Goal: Information Seeking & Learning: Check status

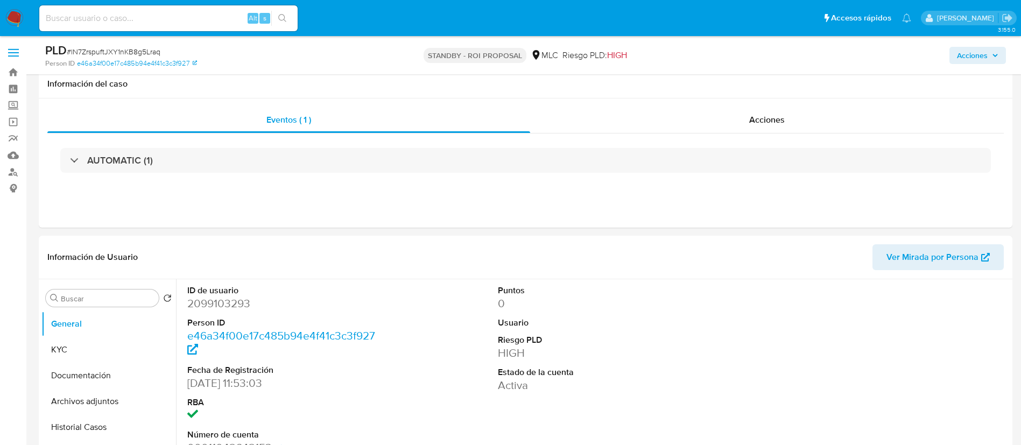
select select "10"
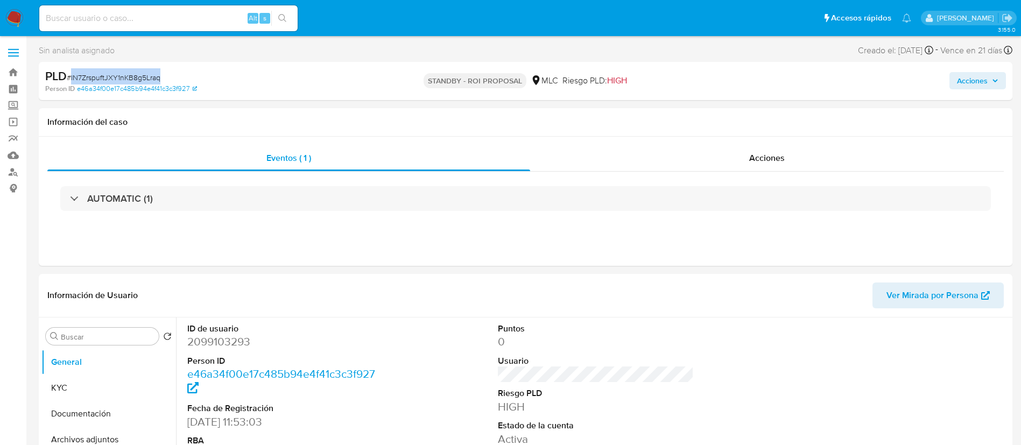
drag, startPoint x: 127, startPoint y: 69, endPoint x: 109, endPoint y: 69, distance: 17.8
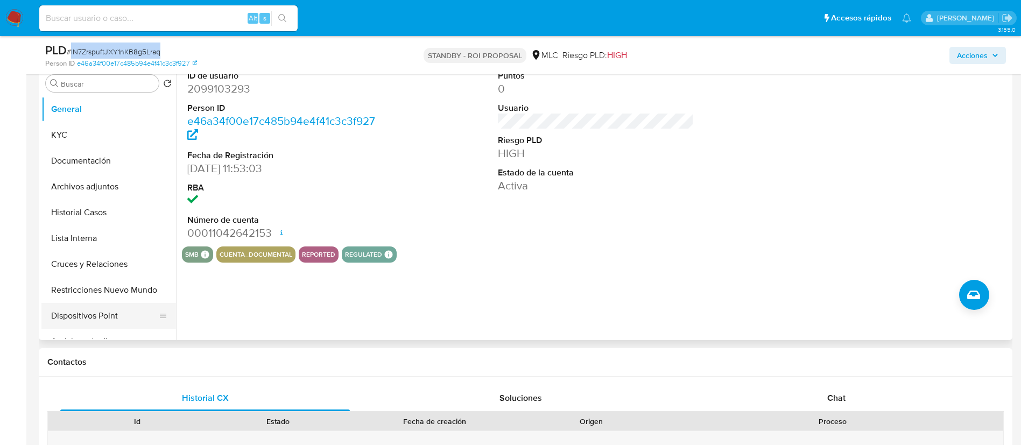
scroll to position [215, 0]
click at [66, 214] on button "Historial Casos" at bounding box center [104, 212] width 126 height 26
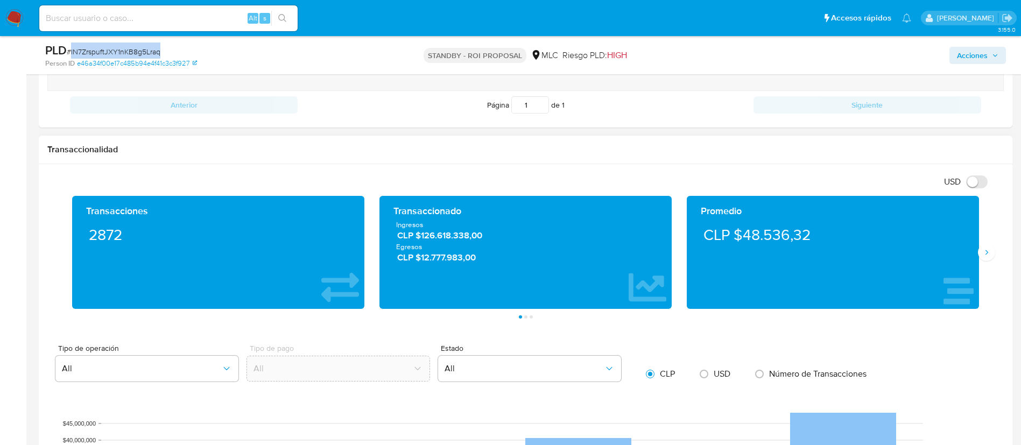
scroll to position [1076, 0]
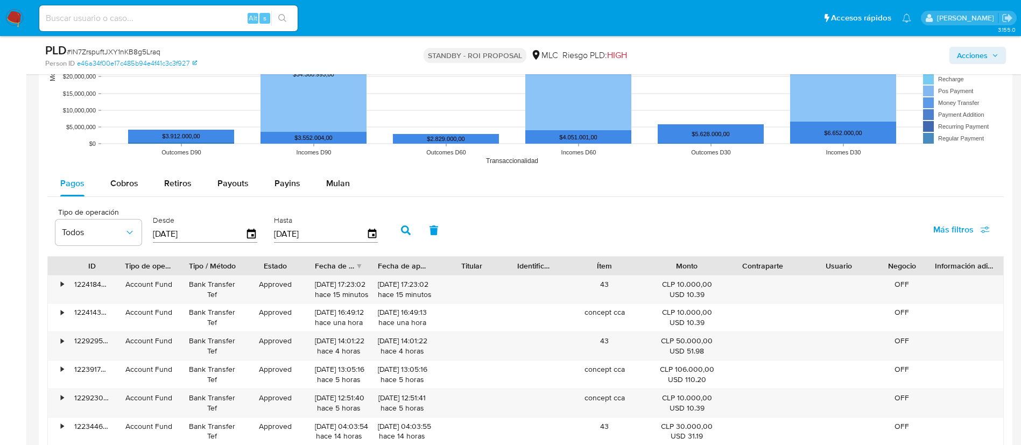
click at [257, 231] on div "Desde 22/05/2025" at bounding box center [206, 229] width 112 height 43
click at [253, 231] on icon "button" at bounding box center [251, 234] width 9 height 10
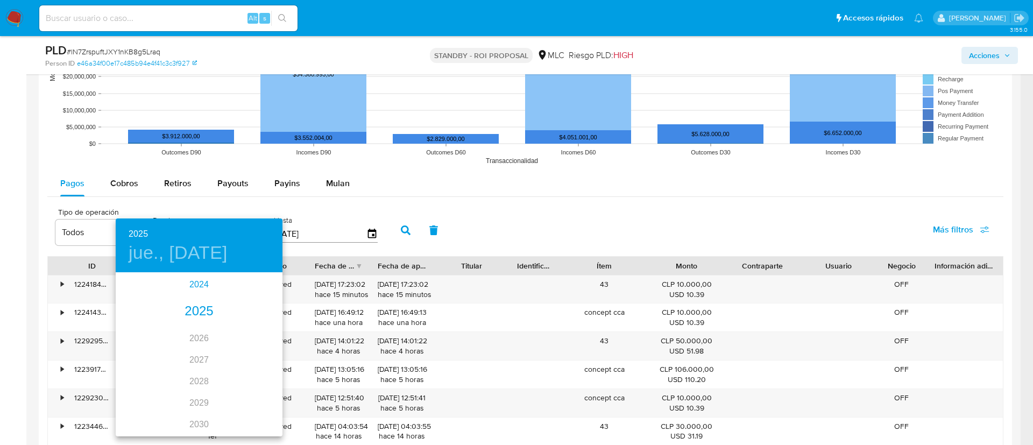
click at [194, 289] on div "2024" at bounding box center [199, 285] width 167 height 22
click at [194, 389] on div "ago." at bounding box center [198, 375] width 55 height 40
click at [199, 384] on p "22" at bounding box center [199, 387] width 9 height 11
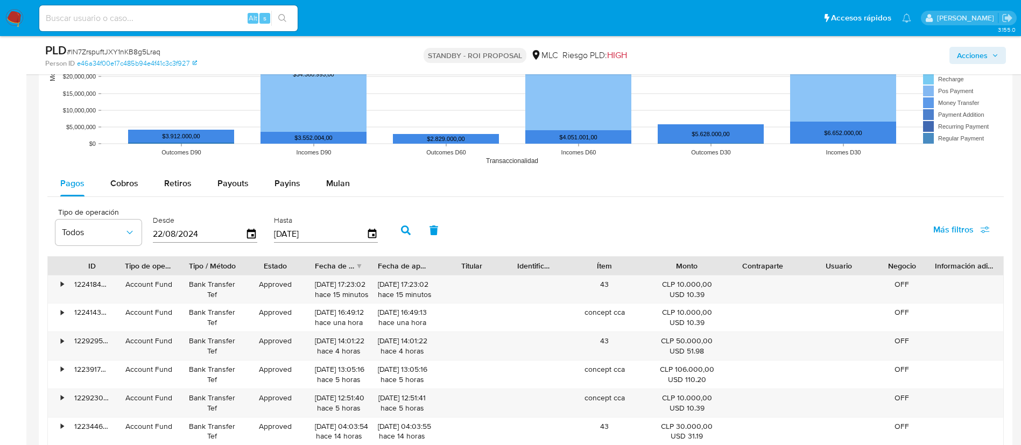
click at [401, 231] on button "button" at bounding box center [406, 230] width 28 height 26
click at [345, 258] on div "Fecha de creación" at bounding box center [338, 266] width 63 height 18
drag, startPoint x: 350, startPoint y: 284, endPoint x: 276, endPoint y: 285, distance: 74.3
click at [276, 285] on div "• 93347986819 Account Fund Bank Transfer Tef Approved 17/11/2024 15:18:17 hace …" at bounding box center [525, 289] width 955 height 28
click at [395, 235] on button "button" at bounding box center [406, 230] width 28 height 26
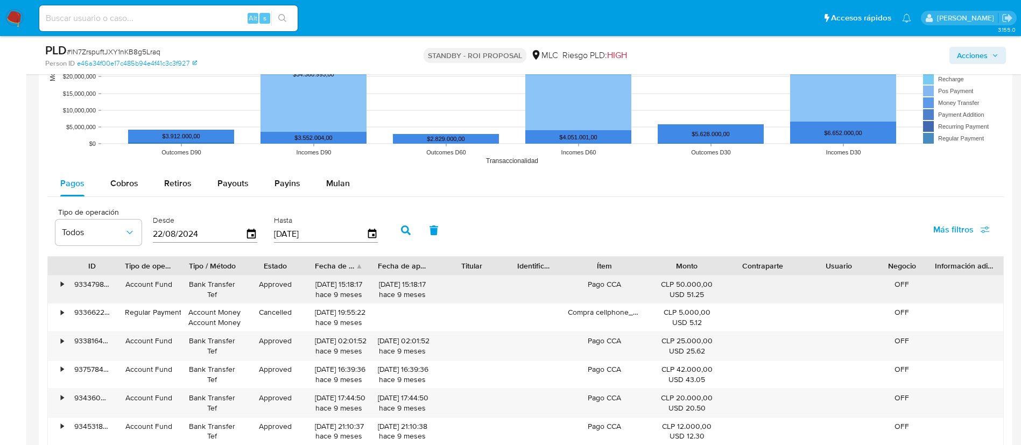
click at [338, 283] on div "17/11/2024 15:18:17 hace 9 meses" at bounding box center [339, 289] width 48 height 20
click at [350, 285] on div "17/11/2024 15:18:17 hace 9 meses" at bounding box center [339, 289] width 48 height 20
drag, startPoint x: 348, startPoint y: 284, endPoint x: 313, endPoint y: 287, distance: 35.1
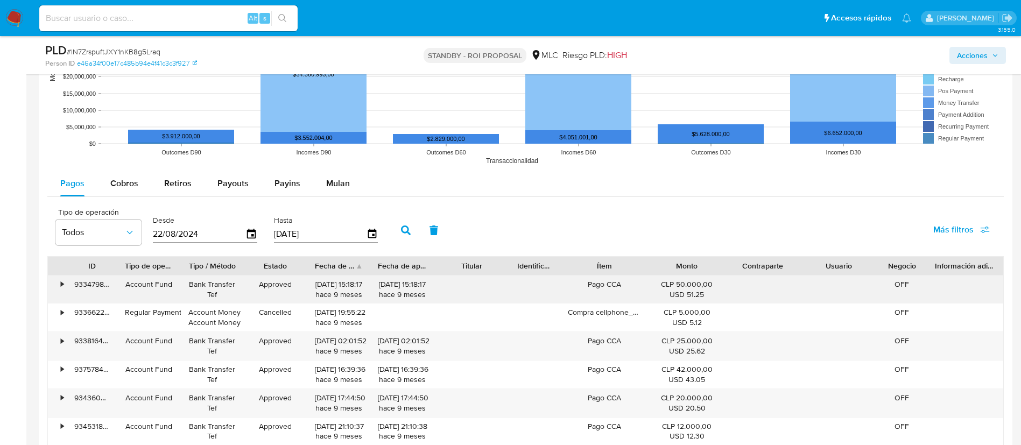
click at [308, 285] on div "17/11/2024 15:18:17 hace 9 meses" at bounding box center [338, 289] width 63 height 28
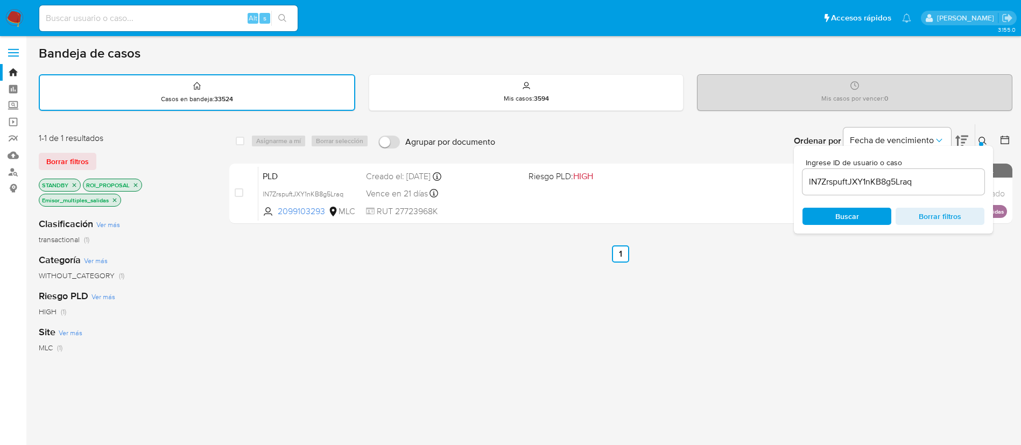
scroll to position [31, 0]
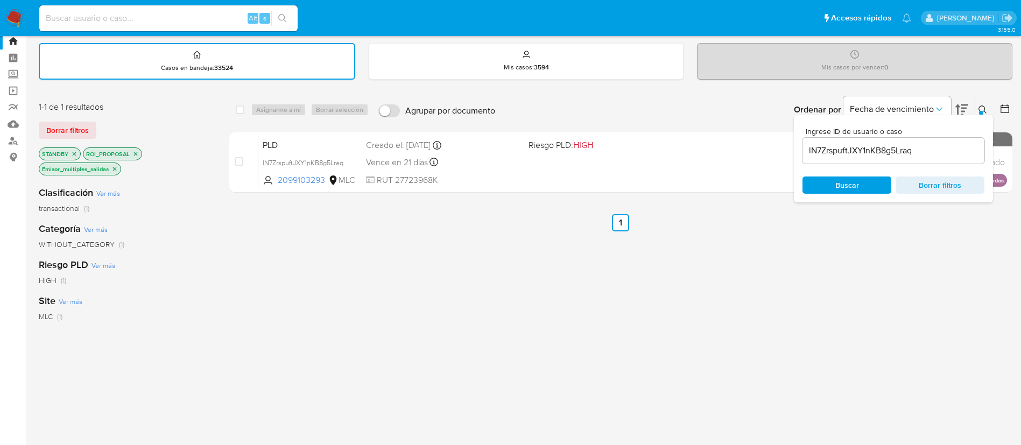
click at [900, 158] on div "lN7ZrspuftJXY1nKB8g5Lraq" at bounding box center [893, 151] width 182 height 26
click at [898, 153] on input "lN7ZrspuftJXY1nKB8g5Lraq" at bounding box center [893, 151] width 182 height 14
click at [861, 144] on input "lN7ZrspuftJXY1nKB8g5Lraq" at bounding box center [893, 151] width 182 height 14
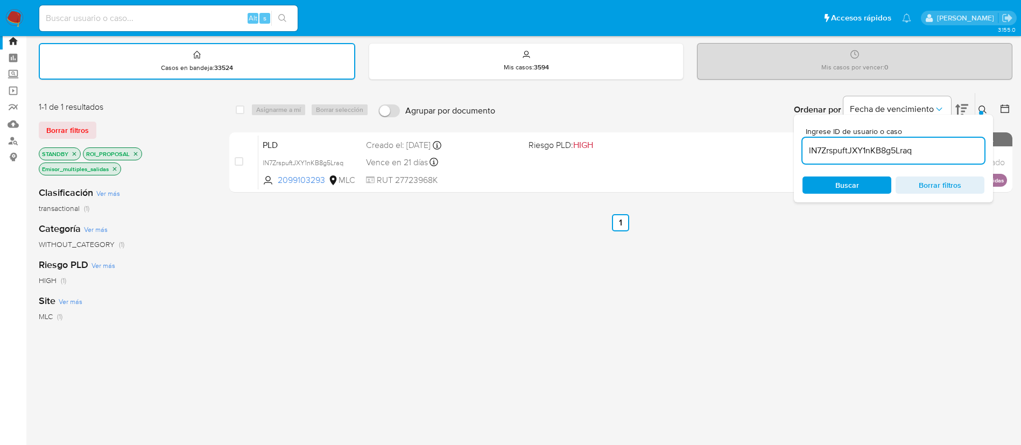
click at [861, 144] on input "lN7ZrspuftJXY1nKB8g5Lraq" at bounding box center [893, 151] width 182 height 14
paste input "4yqlqqeX5WcQkrf0hjqKR4y"
type input "4yqlqqeX5WcQkrf0hjqKR4yq"
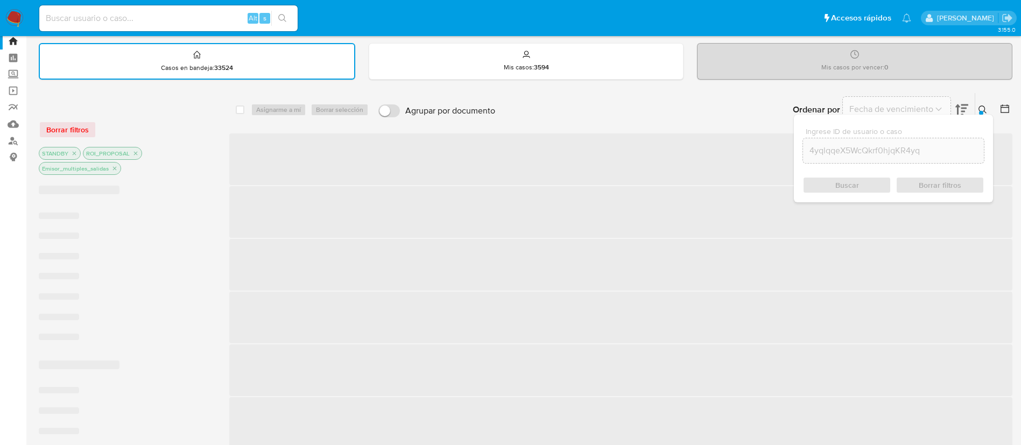
click at [985, 107] on icon at bounding box center [982, 109] width 9 height 9
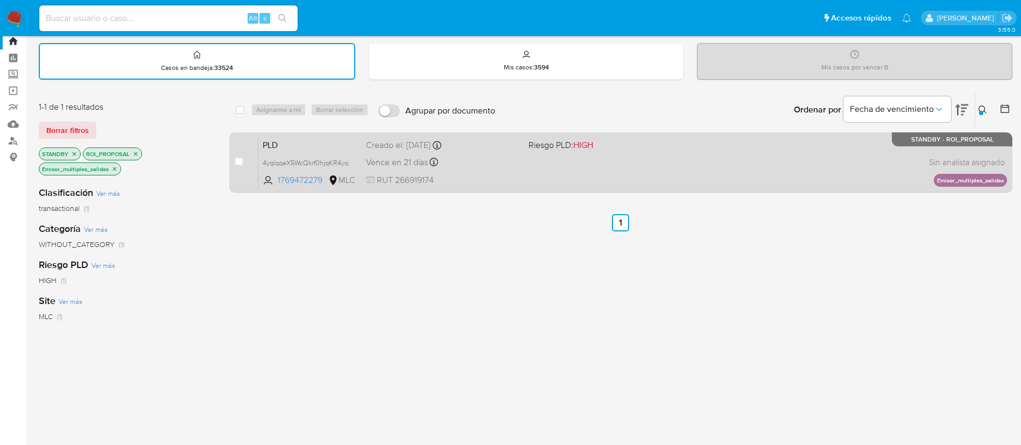
click at [652, 172] on div "PLD 4yqlqqeX5WcQkrf0hjqKR4yq 1769472279 MLC Riesgo PLD: HIGH Creado el: [DATE] …" at bounding box center [632, 162] width 748 height 54
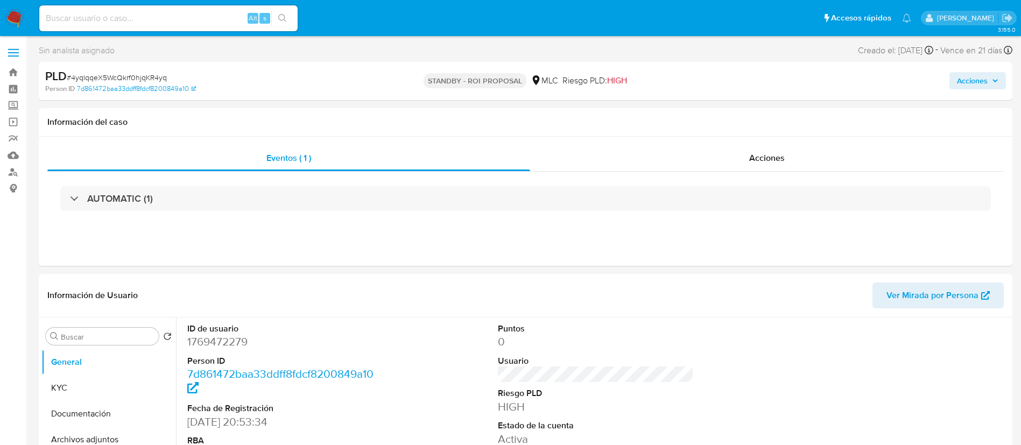
select select "10"
click at [207, 337] on dd "1769472279" at bounding box center [285, 341] width 196 height 15
click at [207, 338] on dd "1769472279" at bounding box center [285, 341] width 196 height 15
click at [214, 343] on dd "1769472279" at bounding box center [285, 341] width 196 height 15
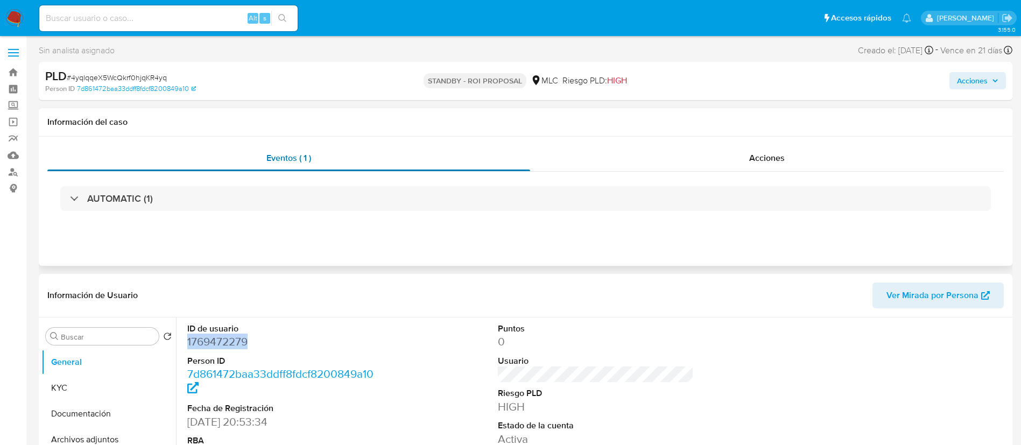
copy dd "1769472279"
